Goal: Navigation & Orientation: Find specific page/section

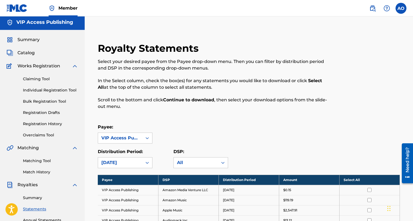
click at [39, 36] on span "Summary" at bounding box center [28, 39] width 22 height 7
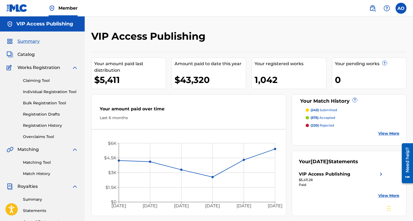
click at [27, 56] on span "Catalog" at bounding box center [25, 54] width 17 height 7
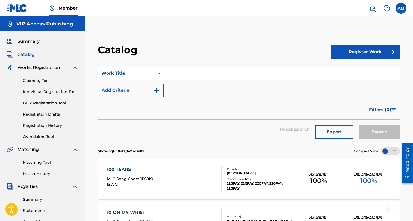
click at [47, 124] on link "Registration History" at bounding box center [50, 125] width 55 height 6
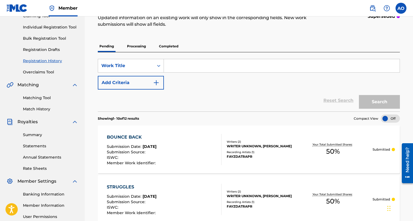
scroll to position [63, 0]
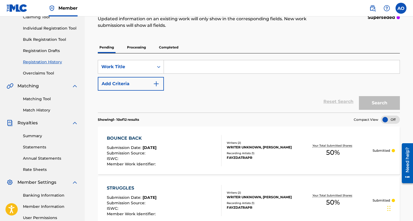
click at [142, 51] on p "Processing" at bounding box center [136, 47] width 22 height 11
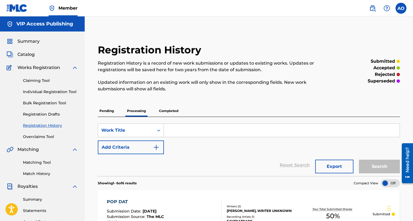
click at [166, 113] on p "Completed" at bounding box center [168, 110] width 23 height 11
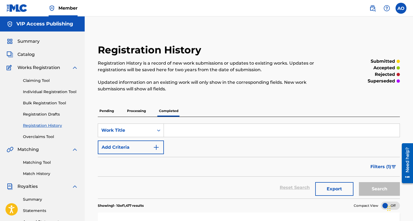
click at [30, 52] on span "Catalog" at bounding box center [25, 54] width 17 height 7
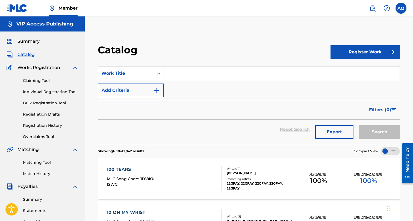
click at [27, 45] on span "Summary" at bounding box center [28, 41] width 22 height 7
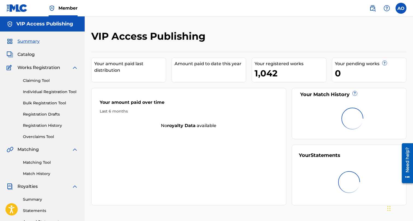
click at [27, 45] on span "Summary" at bounding box center [28, 41] width 22 height 7
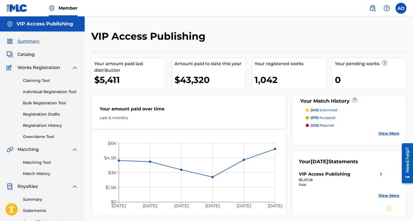
click at [28, 55] on span "Catalog" at bounding box center [25, 54] width 17 height 7
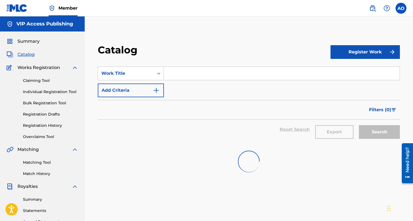
click at [28, 55] on span "Catalog" at bounding box center [25, 54] width 17 height 7
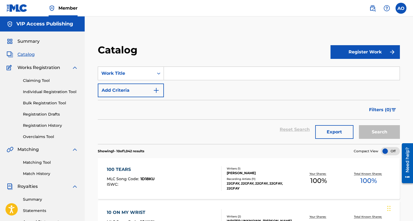
click at [31, 41] on span "Summary" at bounding box center [28, 41] width 22 height 7
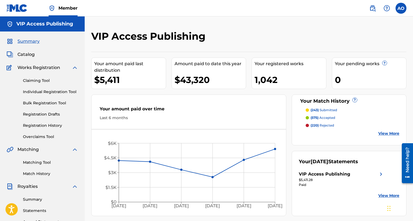
click at [121, 114] on div "Your amount paid over time" at bounding box center [189, 109] width 178 height 9
